Goal: Task Accomplishment & Management: Complete application form

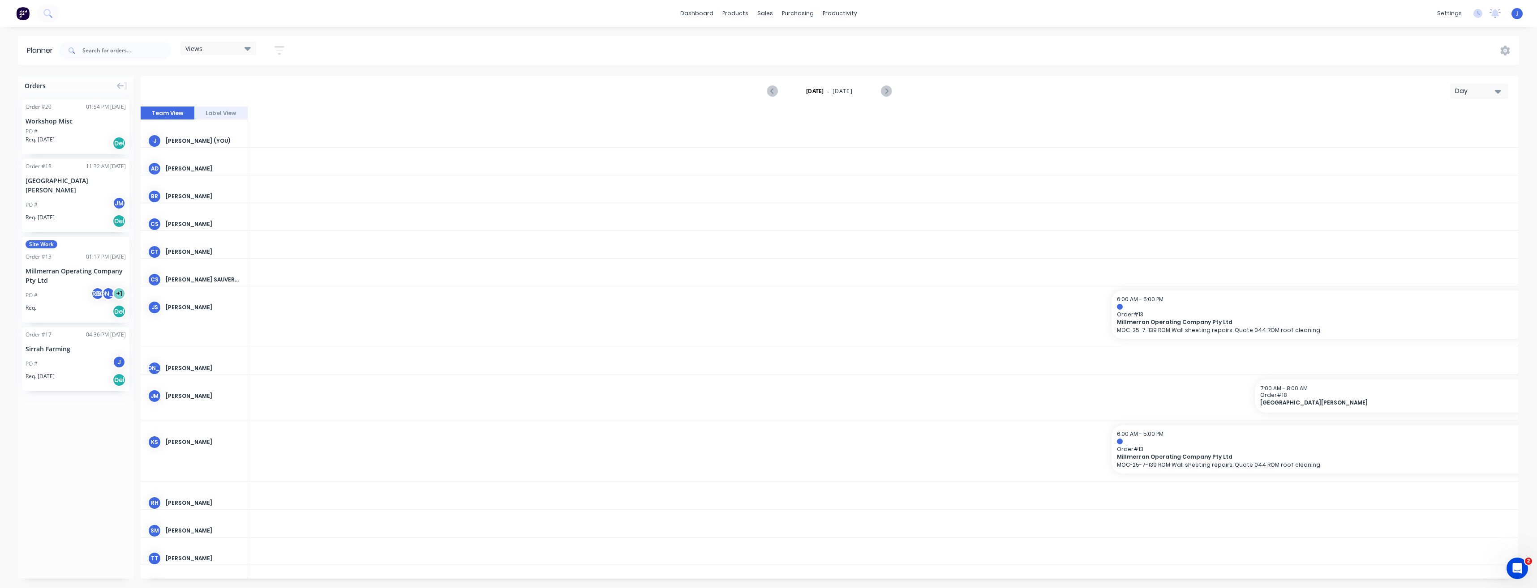
scroll to position [0, 2170]
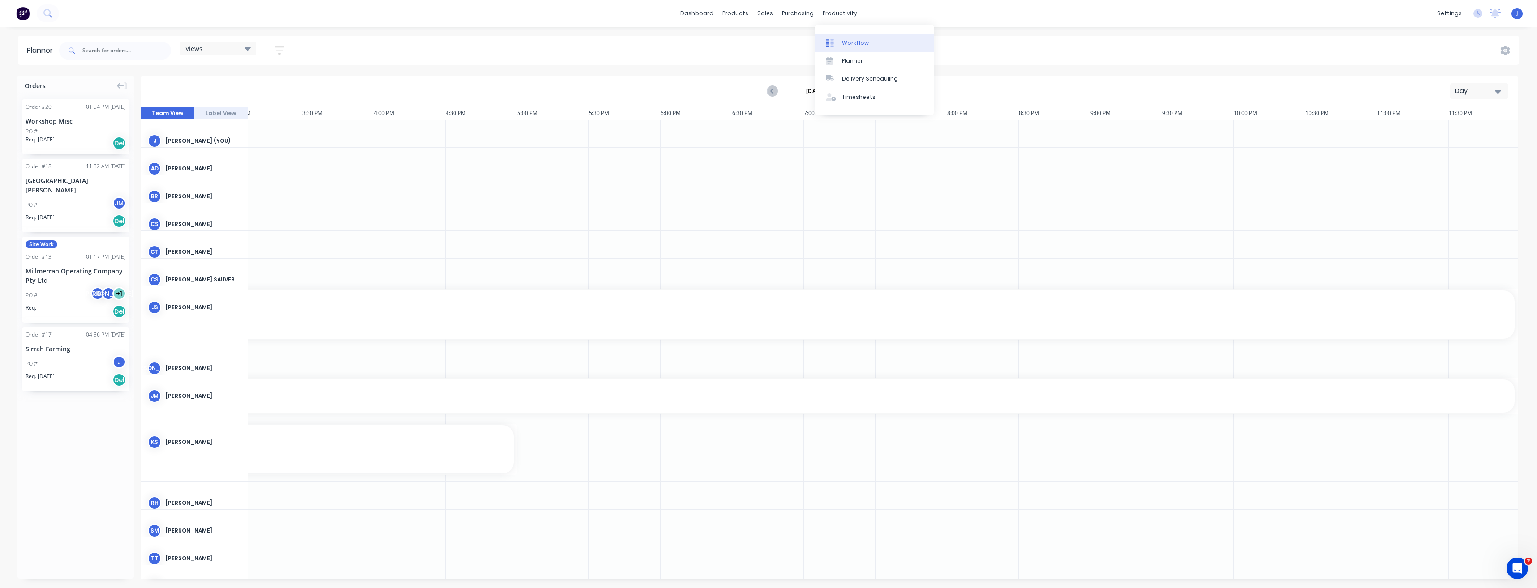
click at [848, 44] on div "Workflow" at bounding box center [855, 43] width 27 height 8
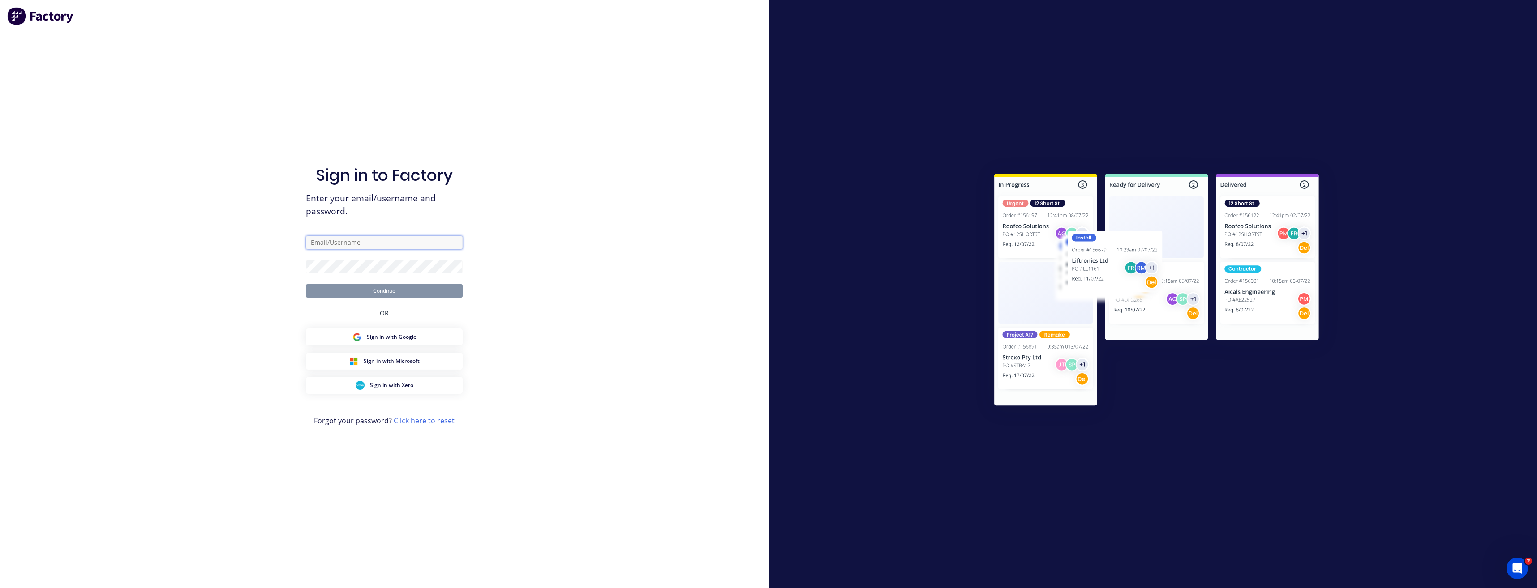
click at [323, 241] on input "text" at bounding box center [384, 242] width 157 height 13
type input "[PERSON_NAME][EMAIL_ADDRESS][DOMAIN_NAME]"
click at [306, 284] on button "Continue" at bounding box center [384, 290] width 157 height 13
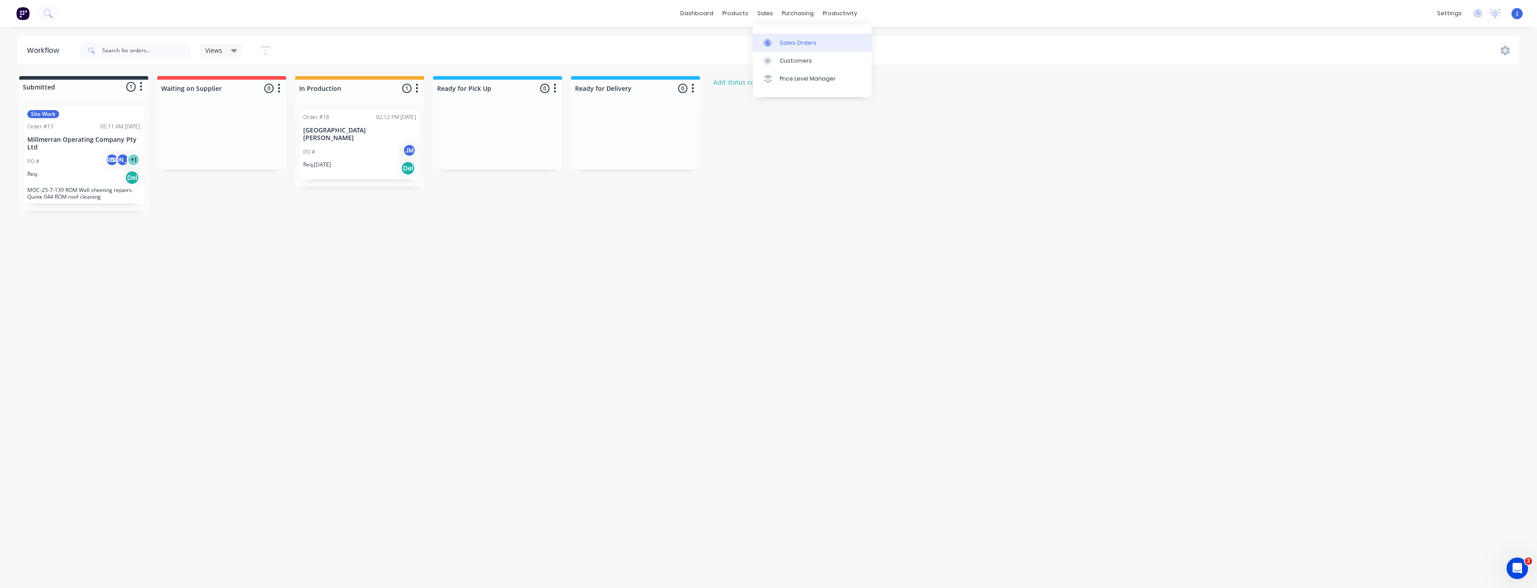
click at [783, 43] on div "Sales Orders" at bounding box center [798, 43] width 37 height 8
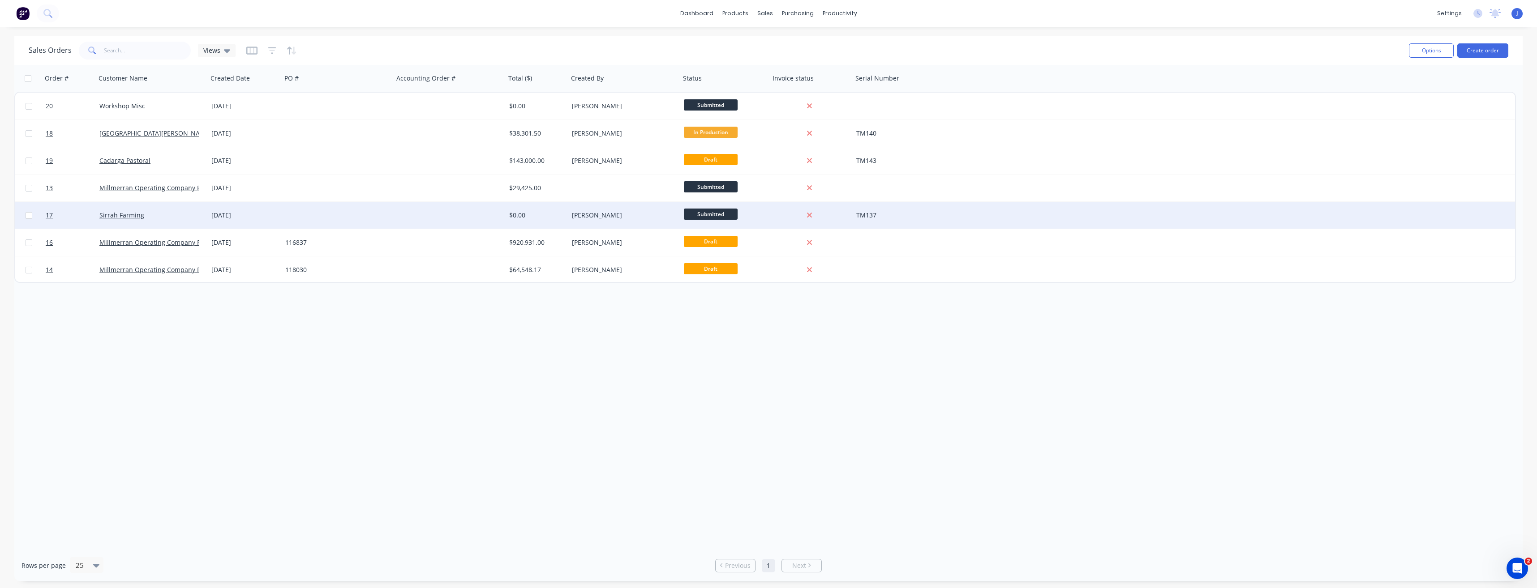
click at [705, 214] on span "Submitted" at bounding box center [711, 214] width 54 height 11
click at [720, 275] on span "In Production" at bounding box center [707, 276] width 40 height 9
click at [837, 14] on div "productivity" at bounding box center [839, 13] width 43 height 13
click at [1497, 51] on button "Create order" at bounding box center [1482, 50] width 51 height 14
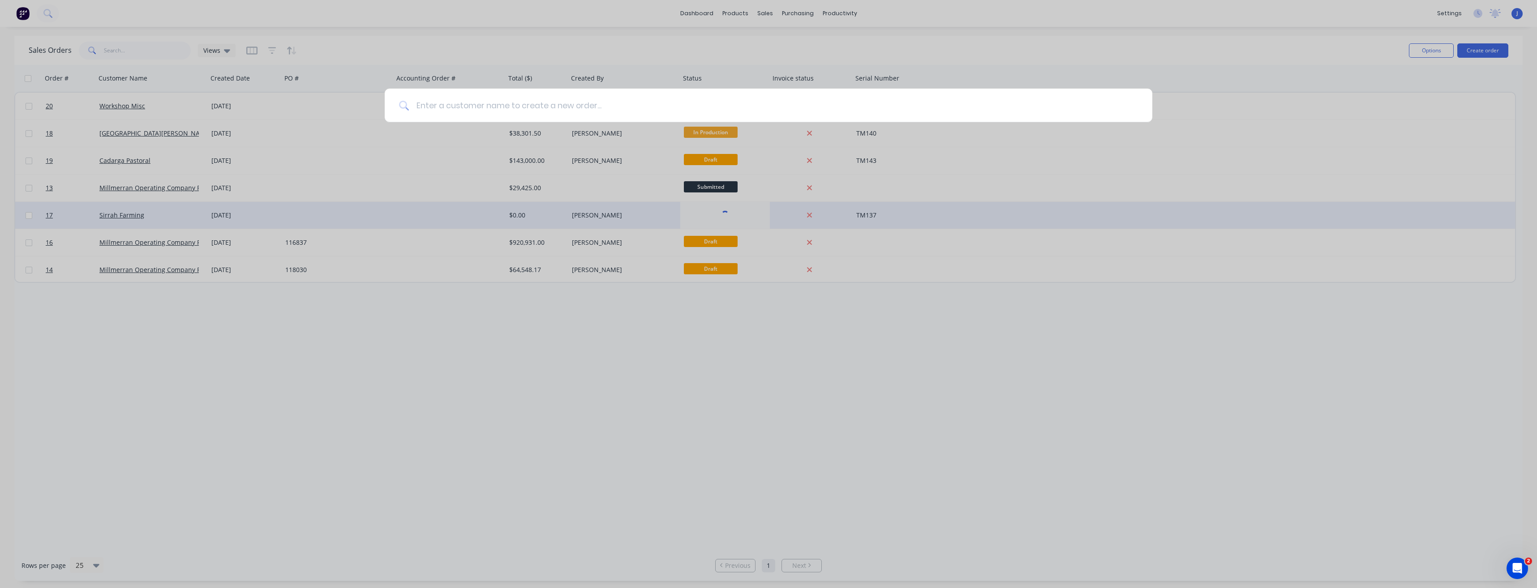
click at [429, 104] on input at bounding box center [773, 106] width 729 height 34
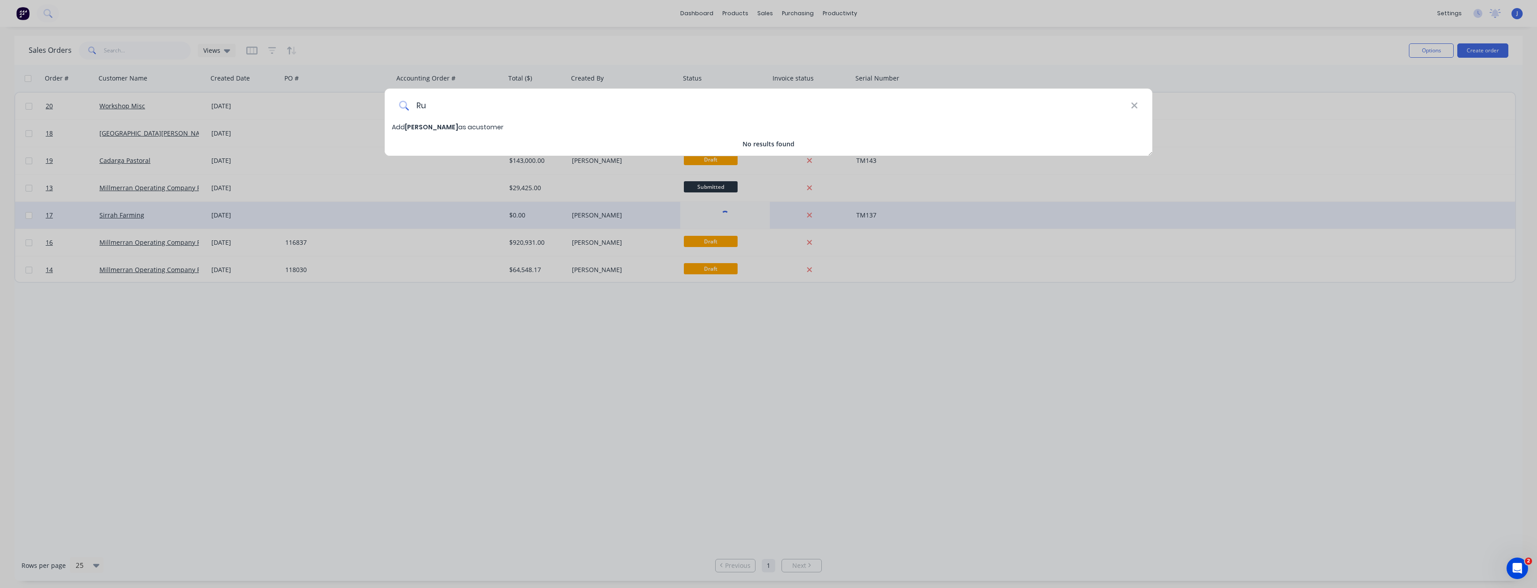
type input "R"
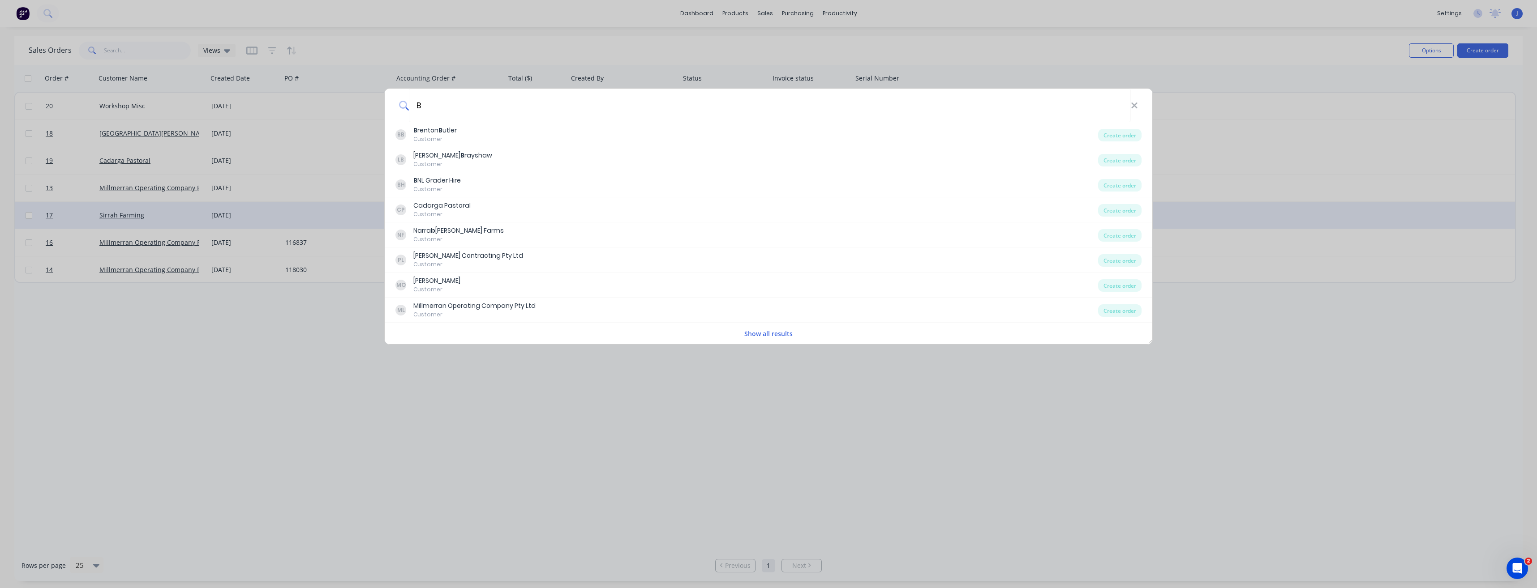
type input "B"
click at [433, 105] on input "B" at bounding box center [770, 106] width 722 height 34
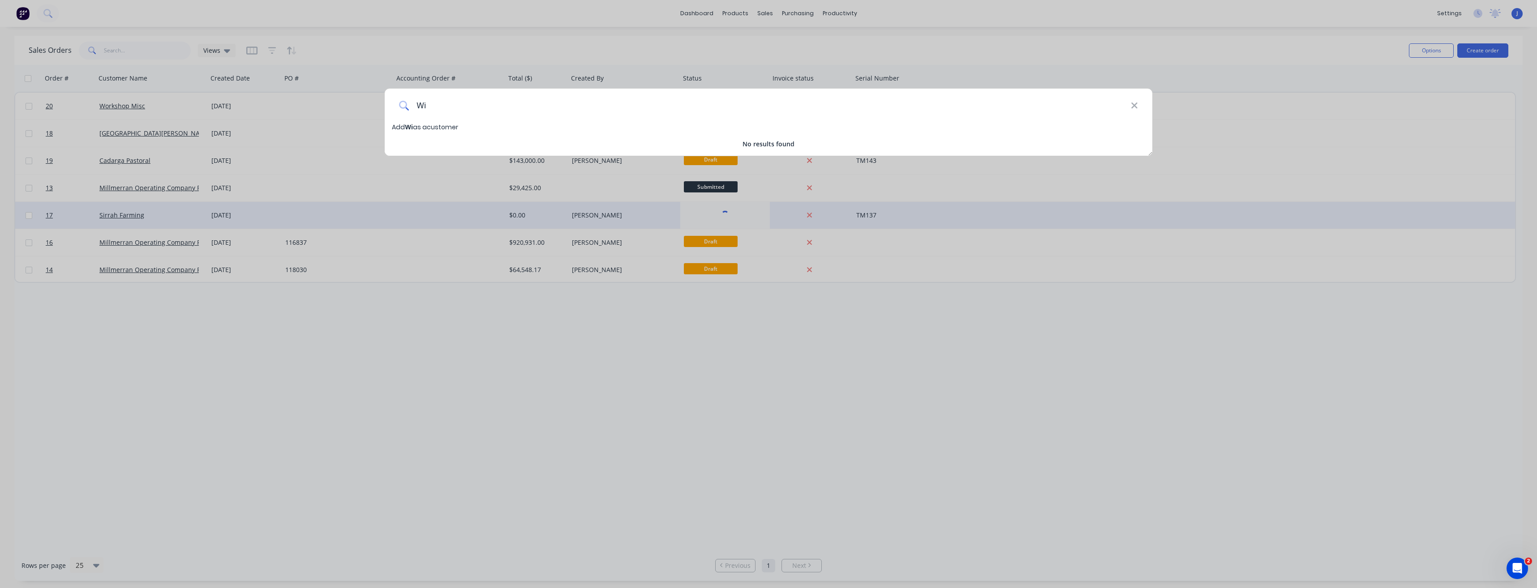
type input "W"
type input "T"
type input "Wild Ag"
click at [442, 128] on span "Add Wild Ag as a customer" at bounding box center [433, 127] width 83 height 9
select select "AU"
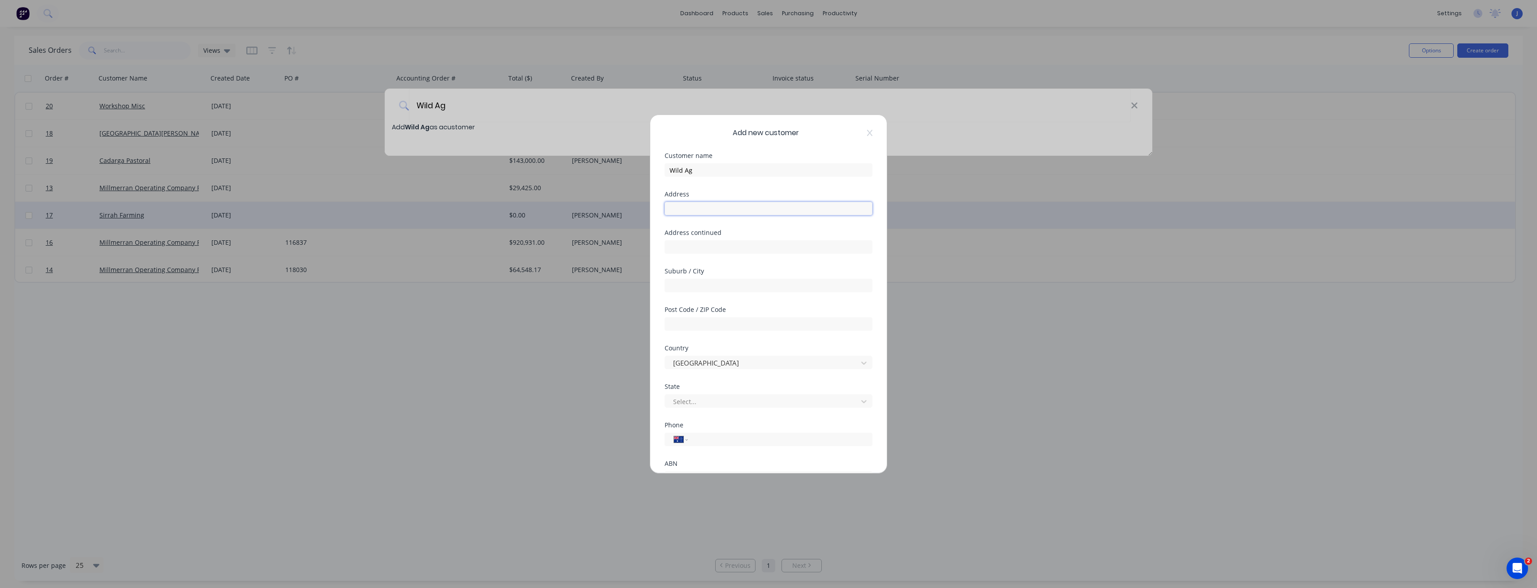
click at [701, 209] on input "text" at bounding box center [769, 208] width 208 height 13
type input "[STREET_ADDRESS]"
click at [691, 288] on input "text" at bounding box center [769, 285] width 208 height 13
type input "Dalby"
click at [708, 322] on input "text" at bounding box center [769, 324] width 208 height 13
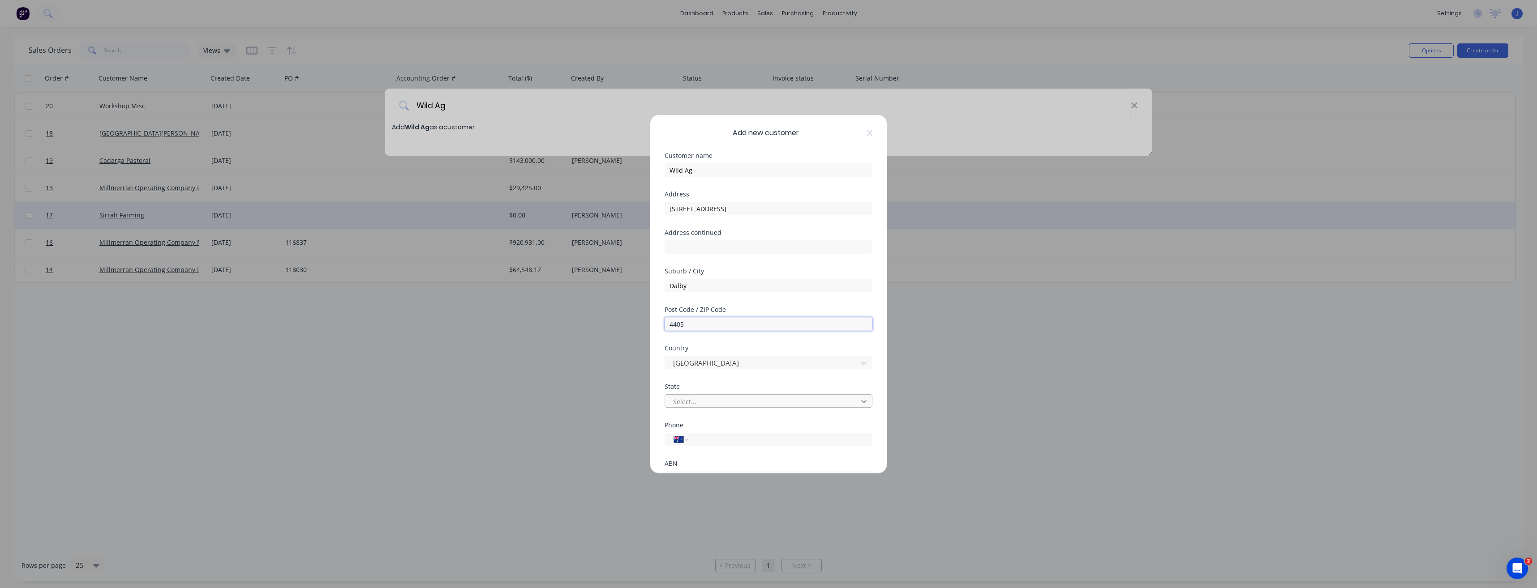
type input "4405"
click at [711, 446] on div "International [GEOGRAPHIC_DATA] [GEOGRAPHIC_DATA] [GEOGRAPHIC_DATA] [GEOGRAPHIC…" at bounding box center [769, 439] width 208 height 13
click at [712, 442] on input "tel" at bounding box center [778, 440] width 169 height 10
click at [712, 439] on input "tel" at bounding box center [778, 440] width 169 height 10
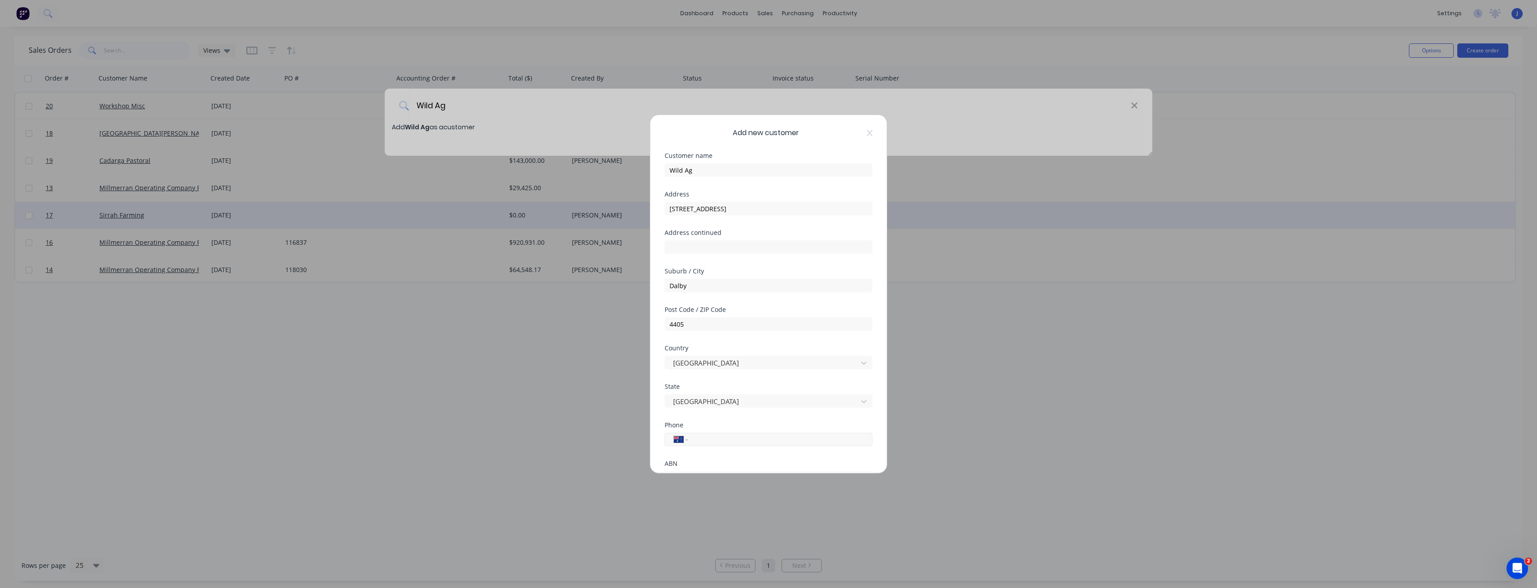
click at [734, 440] on input "tel" at bounding box center [778, 440] width 169 height 10
type input "0428 622 400"
click at [669, 426] on div at bounding box center [668, 428] width 18 height 18
click at [732, 456] on button "Save" at bounding box center [740, 454] width 49 height 14
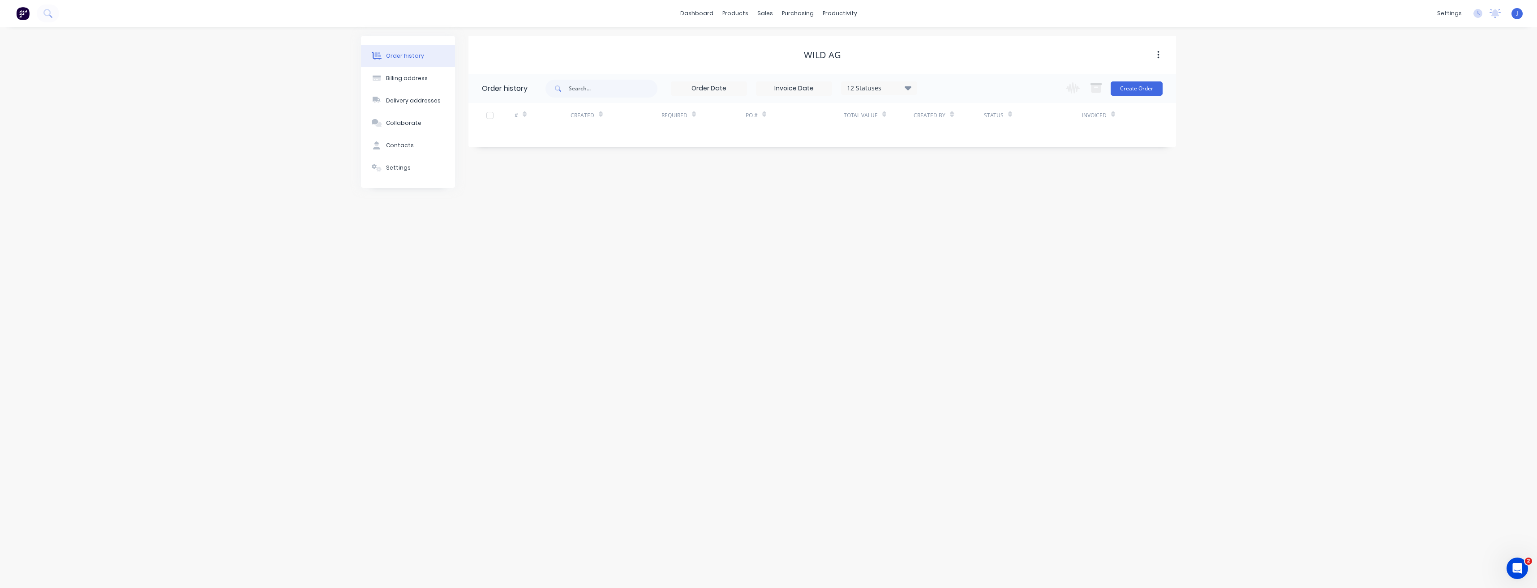
click at [719, 90] on input at bounding box center [708, 88] width 75 height 13
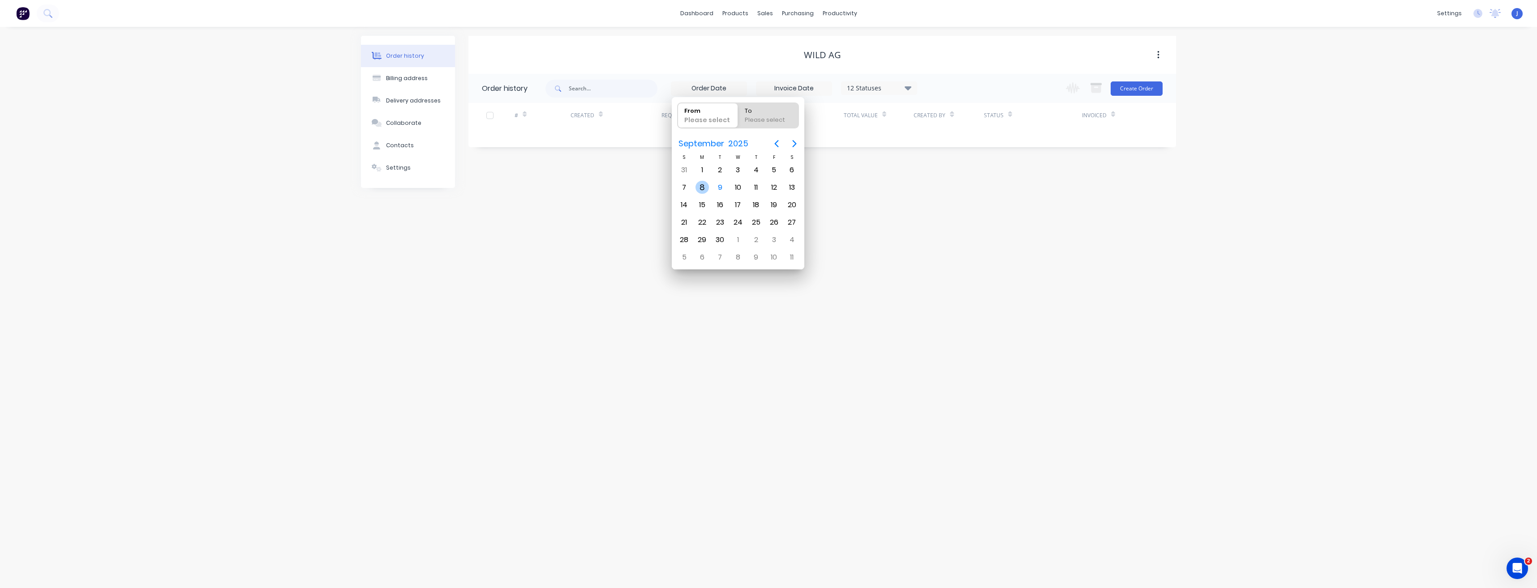
click at [696, 186] on div "8" at bounding box center [702, 187] width 13 height 13
type input "[DATE]"
radio input "false"
radio input "true"
click at [721, 238] on div "30" at bounding box center [719, 239] width 13 height 13
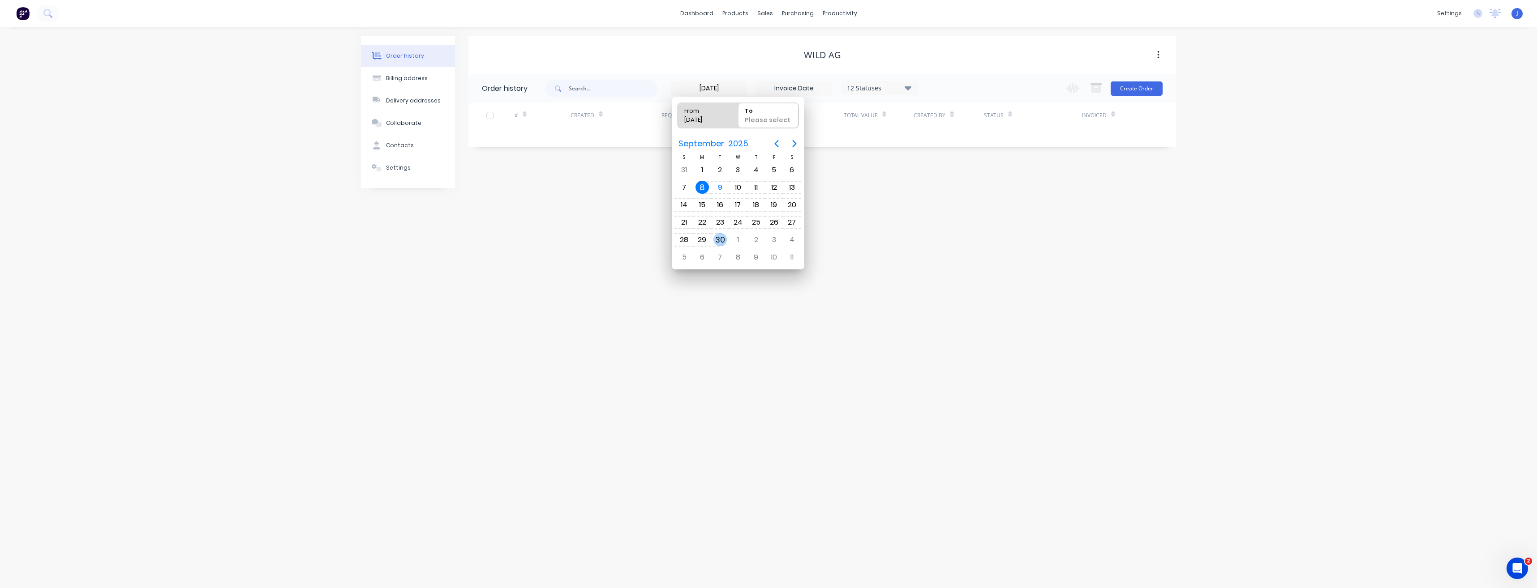
type input "[DATE] - [DATE]"
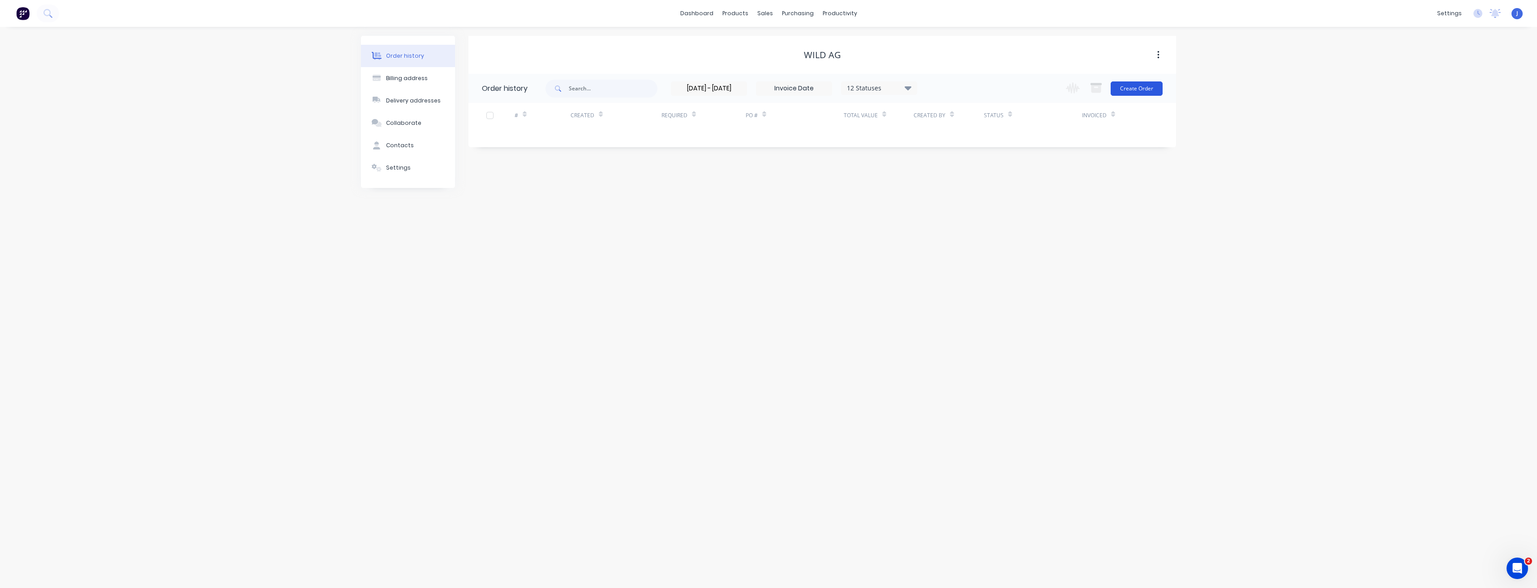
click at [1133, 89] on button "Create Order" at bounding box center [1137, 89] width 52 height 14
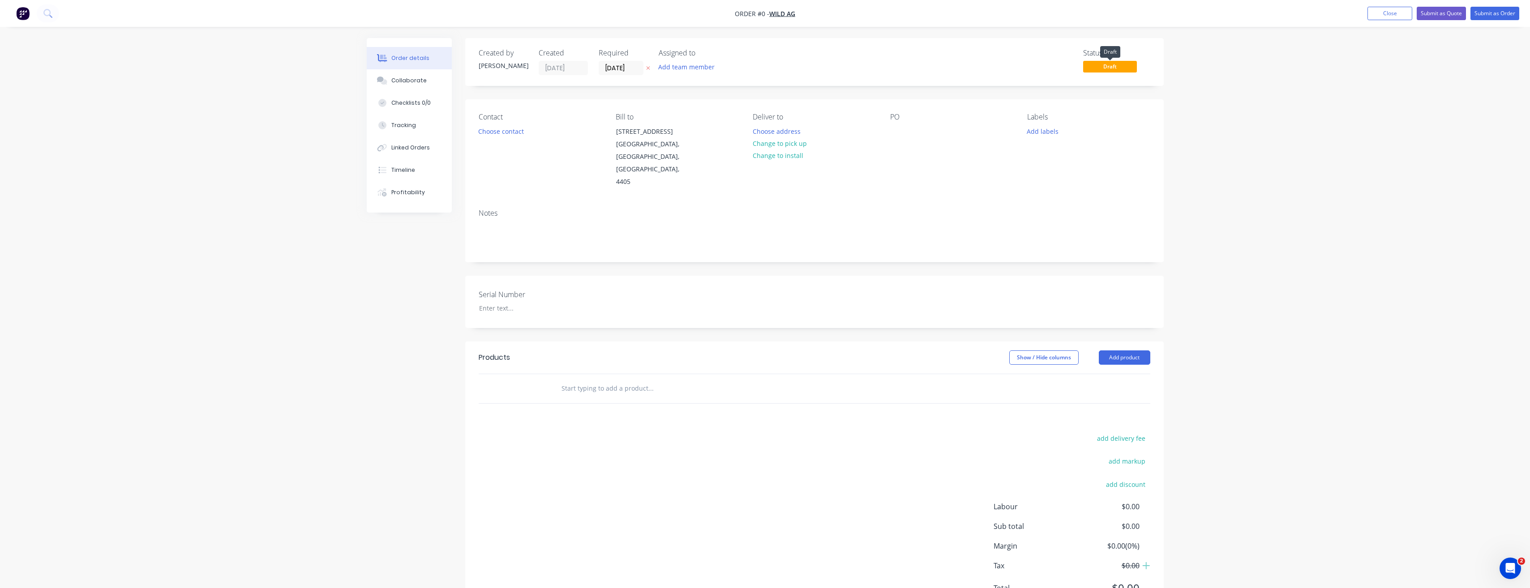
click at [1099, 66] on span "Draft" at bounding box center [1110, 66] width 54 height 11
click at [1484, 16] on button "Submit as Order" at bounding box center [1495, 13] width 49 height 13
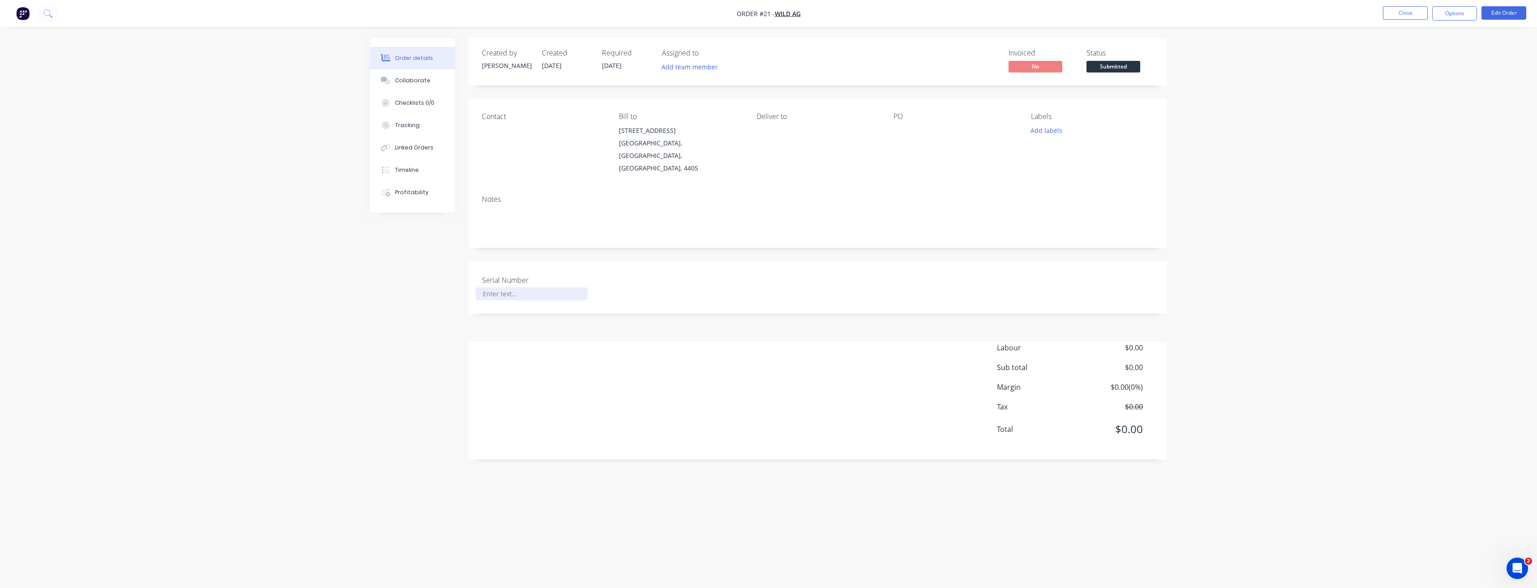
click at [508, 288] on div at bounding box center [532, 294] width 112 height 13
click at [518, 288] on div at bounding box center [532, 294] width 112 height 13
click at [485, 288] on div "41" at bounding box center [532, 294] width 112 height 13
click at [682, 262] on div "Serial Number TM141" at bounding box center [817, 288] width 699 height 52
click at [1106, 66] on span "Submitted" at bounding box center [1113, 66] width 54 height 11
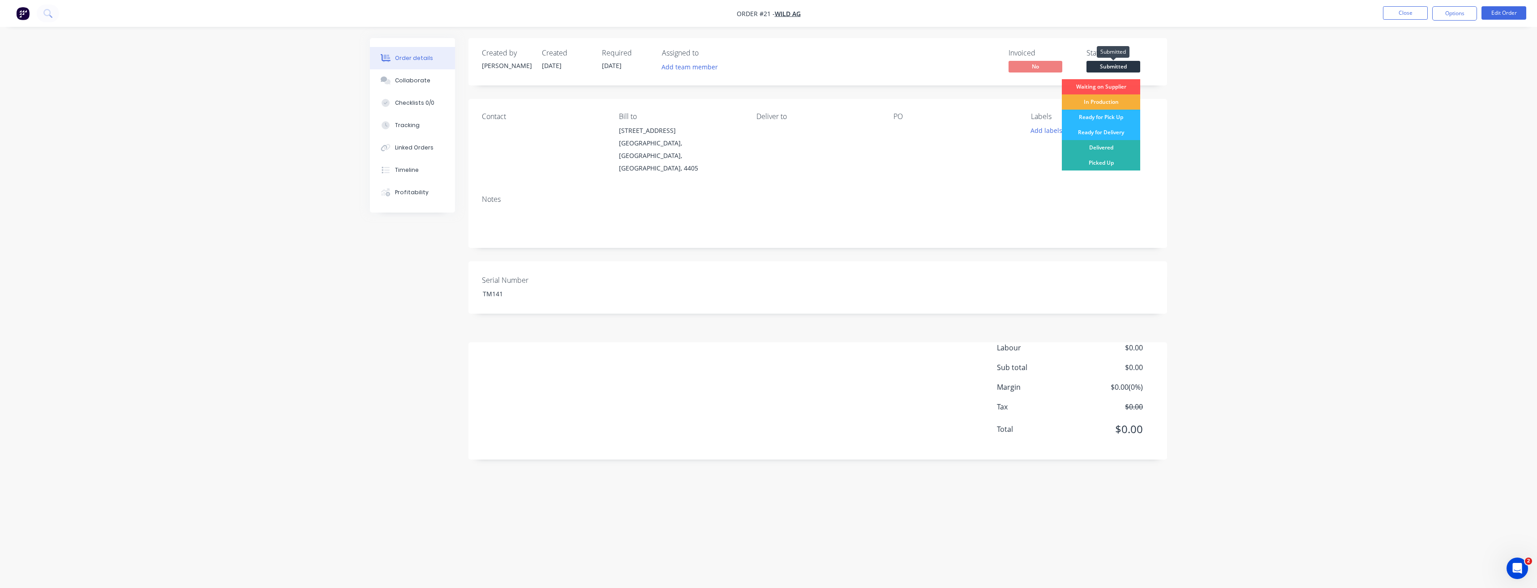
click at [1109, 64] on span "Submitted" at bounding box center [1113, 66] width 54 height 11
click at [1105, 85] on div "Waiting on Supplier" at bounding box center [1101, 86] width 78 height 15
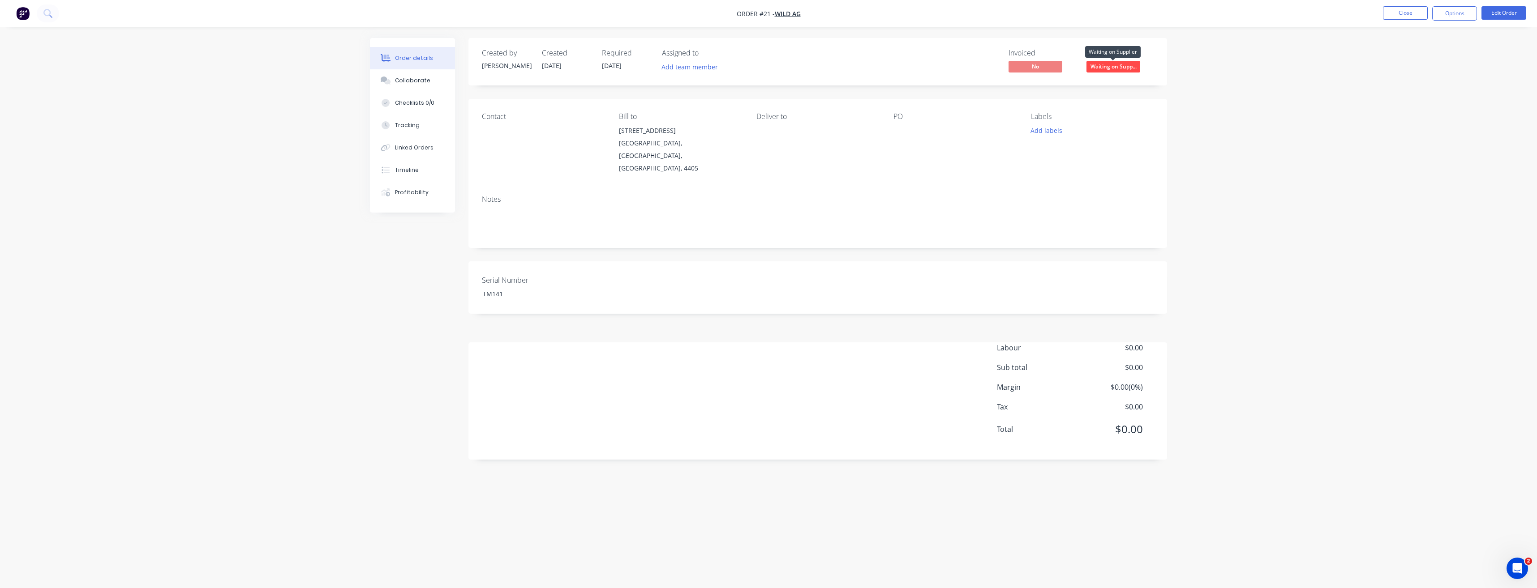
drag, startPoint x: 1107, startPoint y: 68, endPoint x: 1085, endPoint y: 78, distance: 24.5
click at [1077, 83] on div "Created by [PERSON_NAME] Created [DATE] Required [DATE] Assigned to Add team me…" at bounding box center [817, 61] width 699 height 47
click at [1405, 12] on button "Close" at bounding box center [1405, 12] width 45 height 13
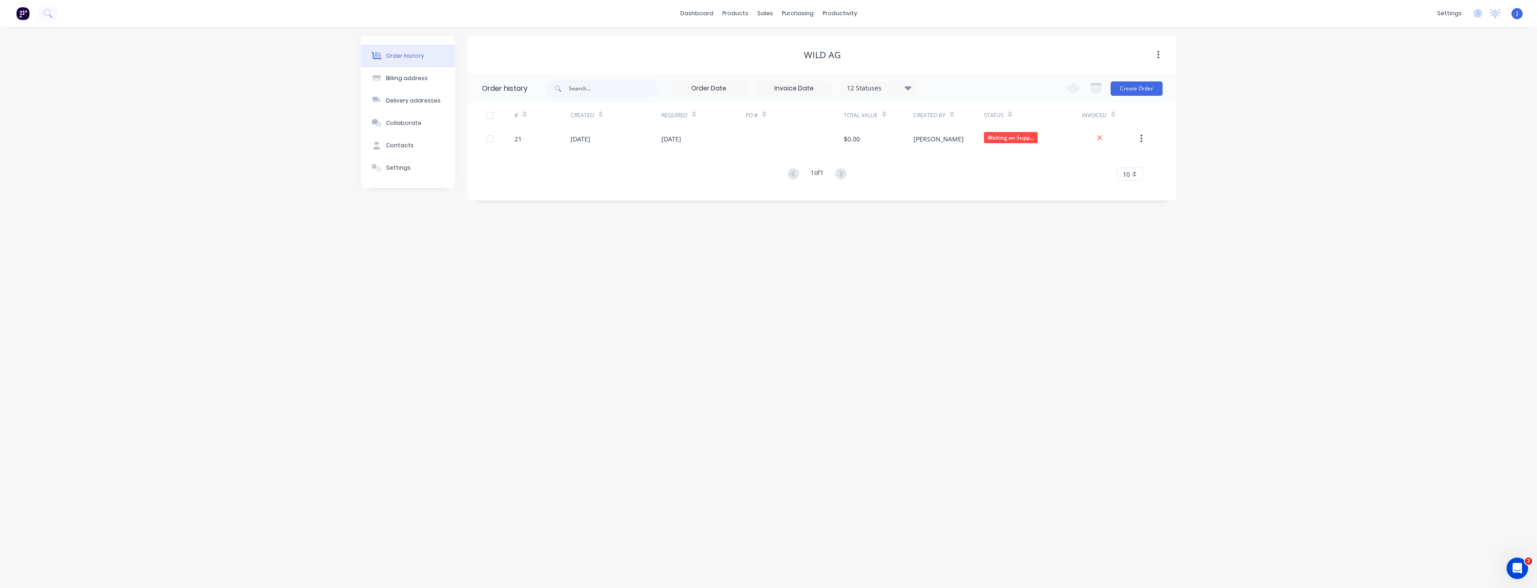
click at [1159, 54] on button "button" at bounding box center [1158, 55] width 21 height 16
click at [1159, 54] on icon "button" at bounding box center [1158, 55] width 2 height 8
click at [1459, 10] on div "settings" at bounding box center [1450, 13] width 34 height 13
click at [1397, 187] on div "Time Tracking" at bounding box center [1394, 188] width 40 height 8
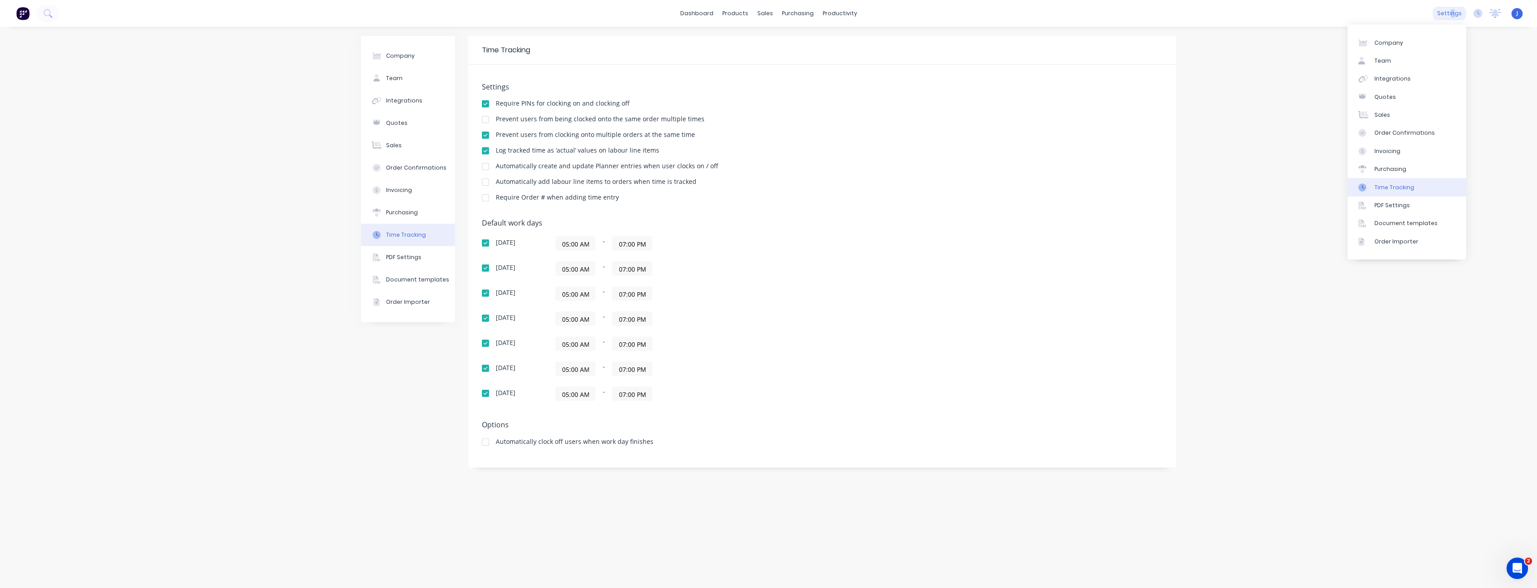
click at [1453, 14] on div "settings" at bounding box center [1450, 13] width 34 height 13
click at [836, 8] on div "productivity" at bounding box center [839, 13] width 43 height 13
